Goal: Navigation & Orientation: Go to known website

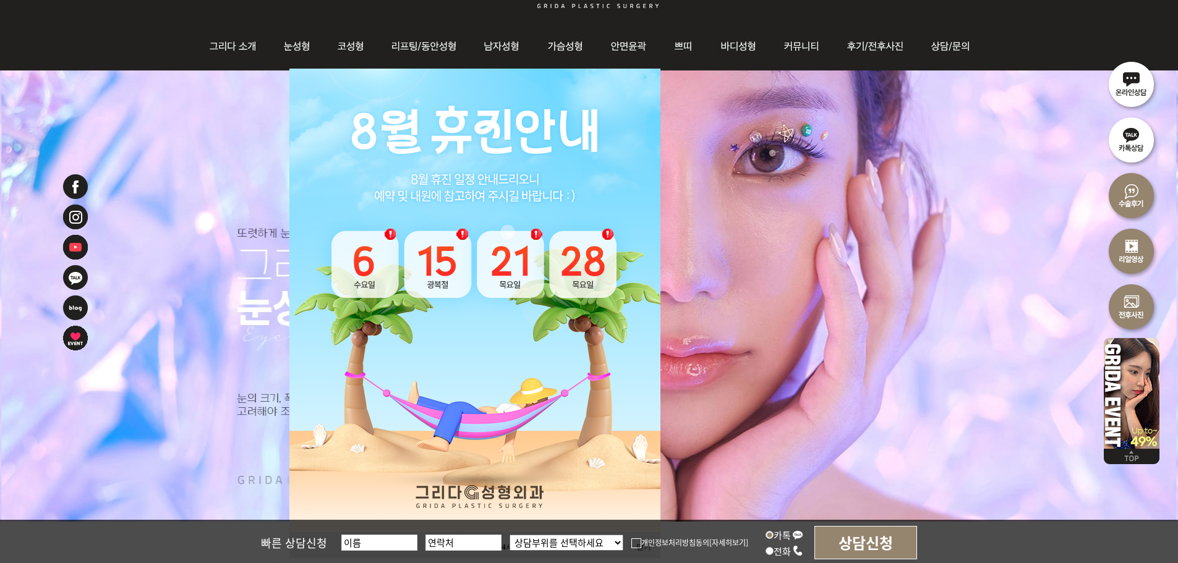
scroll to position [185, 0]
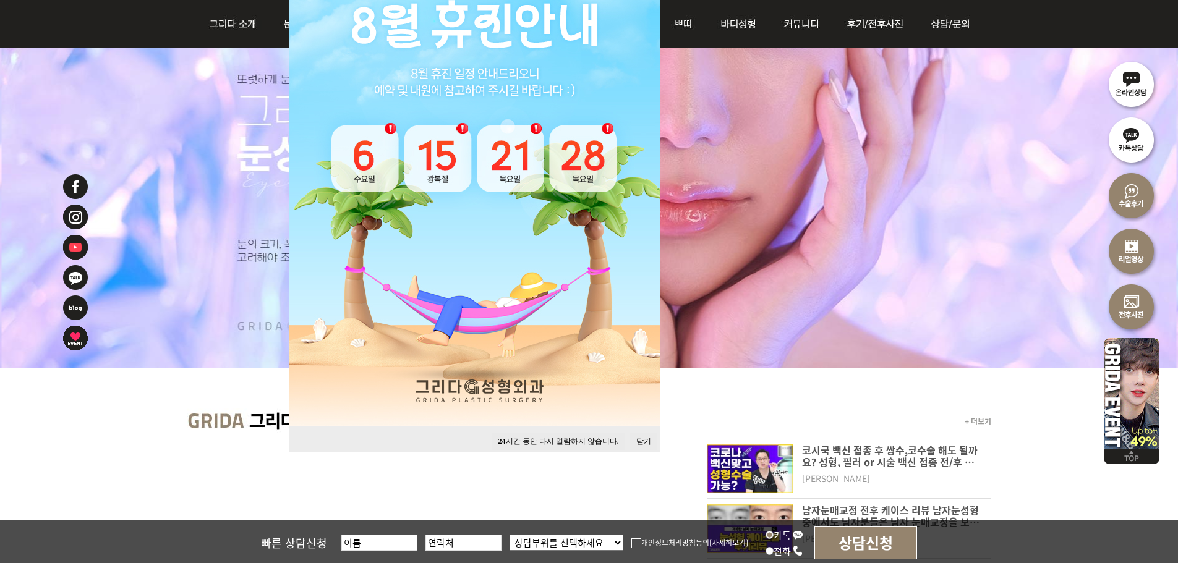
drag, startPoint x: 642, startPoint y: 441, endPoint x: 632, endPoint y: 429, distance: 15.4
click at [642, 441] on button "닫기" at bounding box center [643, 441] width 27 height 17
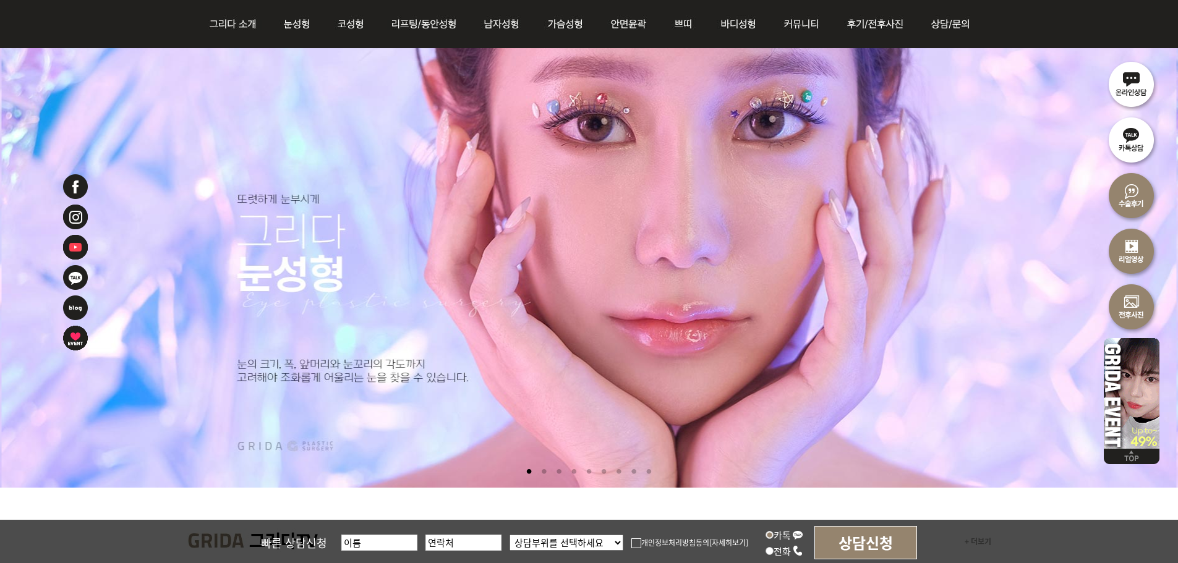
scroll to position [0, 0]
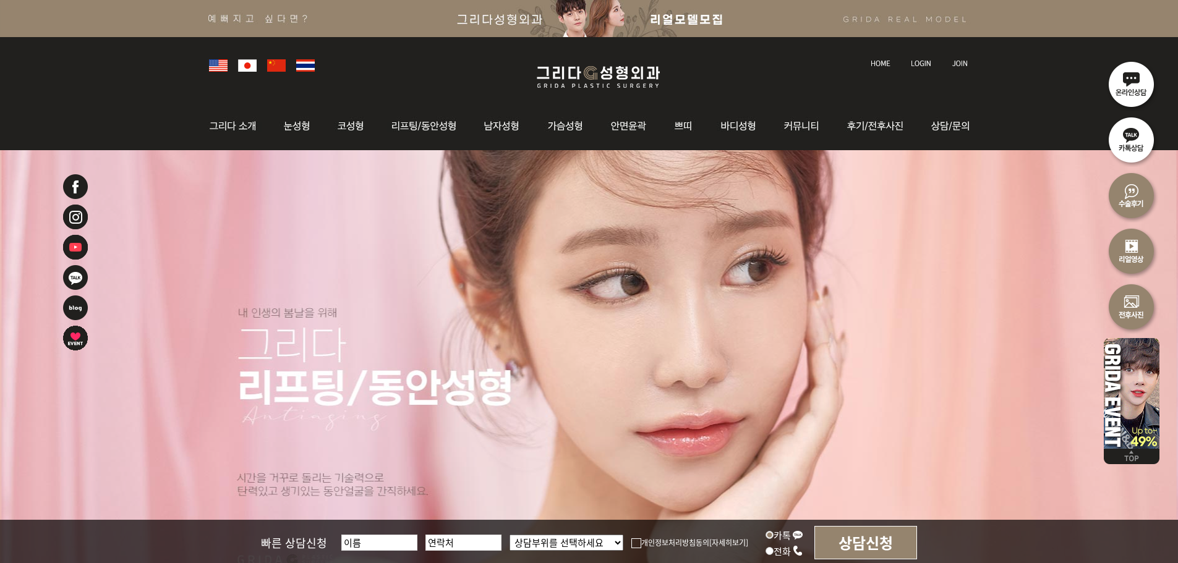
click at [607, 72] on img at bounding box center [598, 76] width 148 height 29
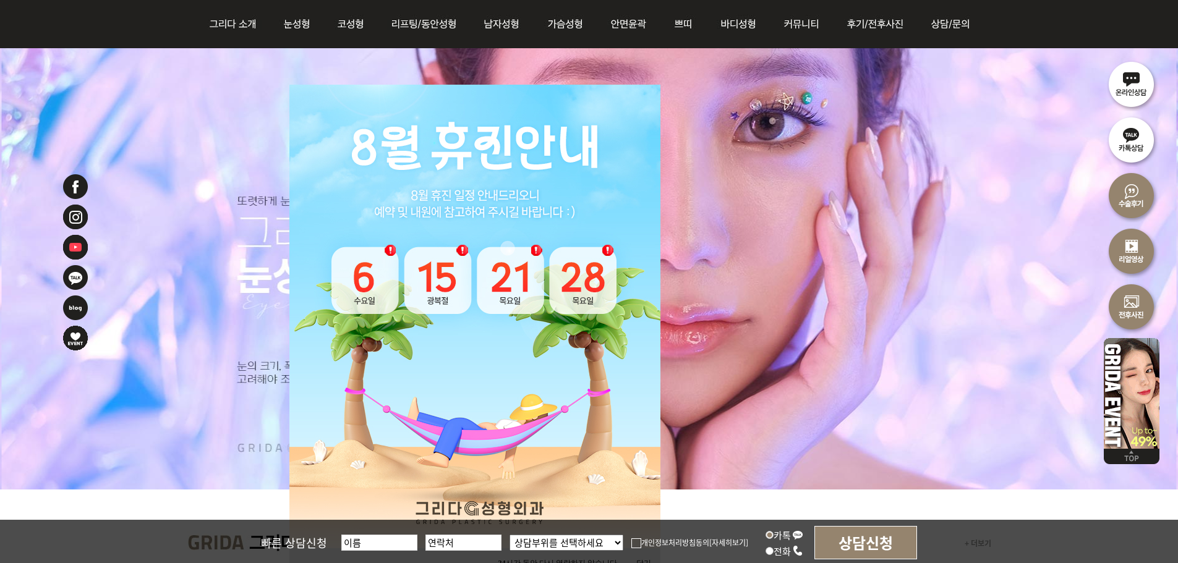
scroll to position [124, 0]
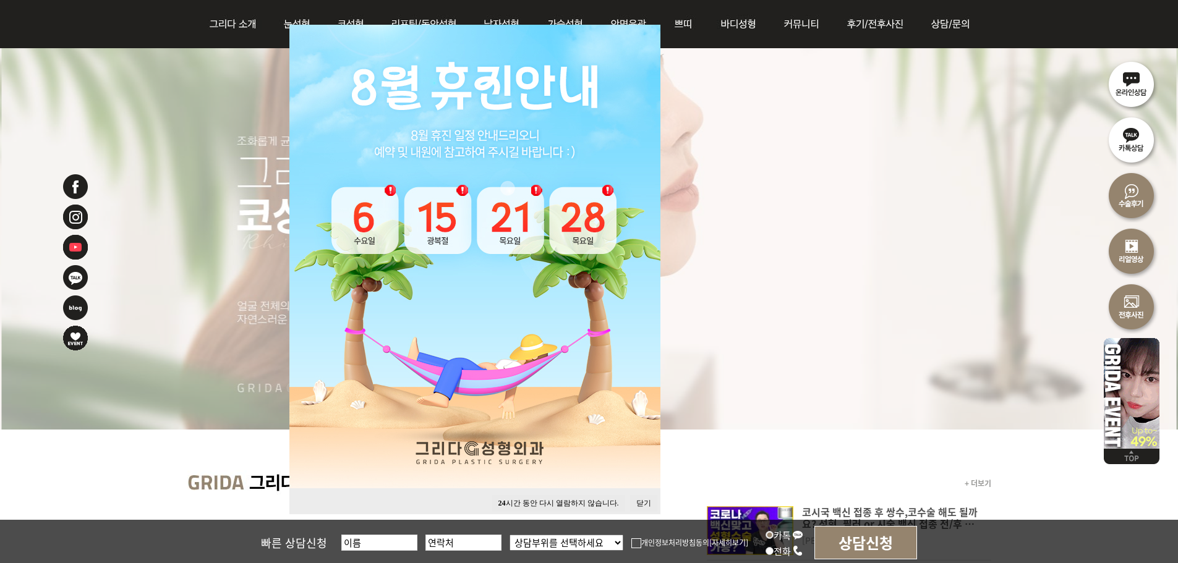
click at [646, 500] on button "닫기" at bounding box center [643, 503] width 27 height 17
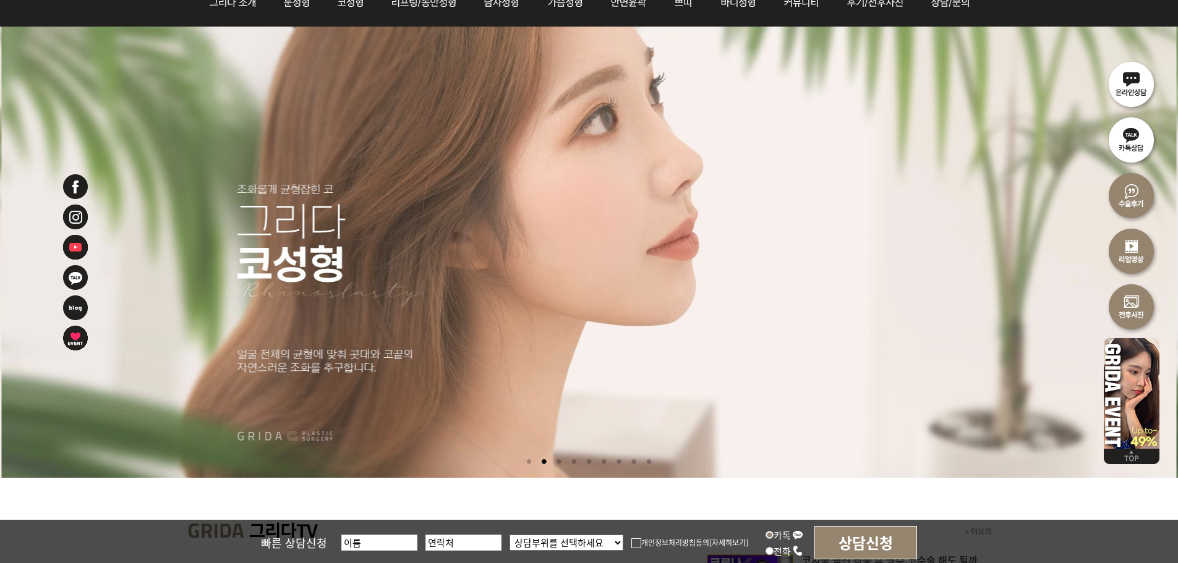
scroll to position [0, 0]
